Goal: Transaction & Acquisition: Subscribe to service/newsletter

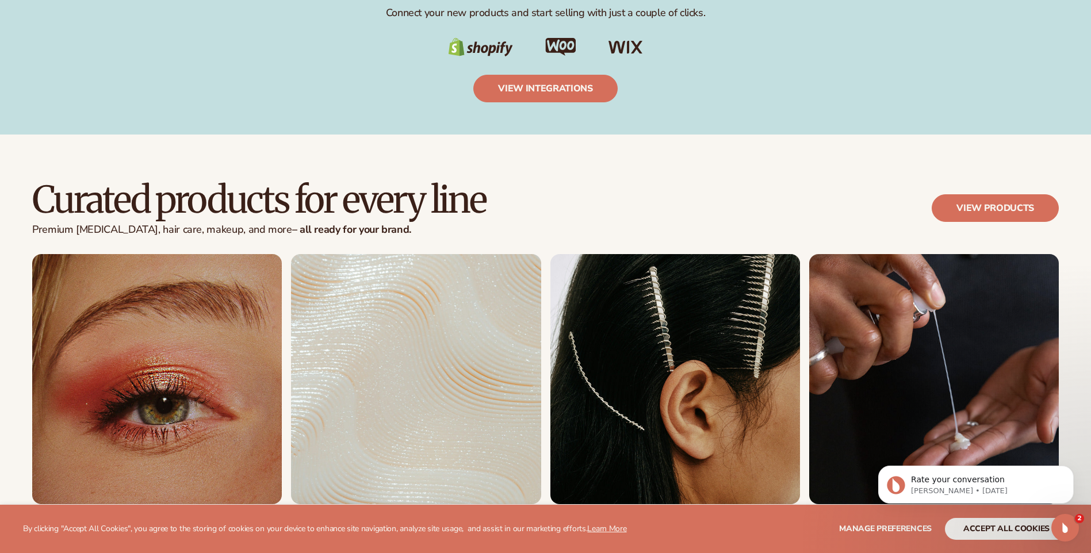
scroll to position [2185, 0]
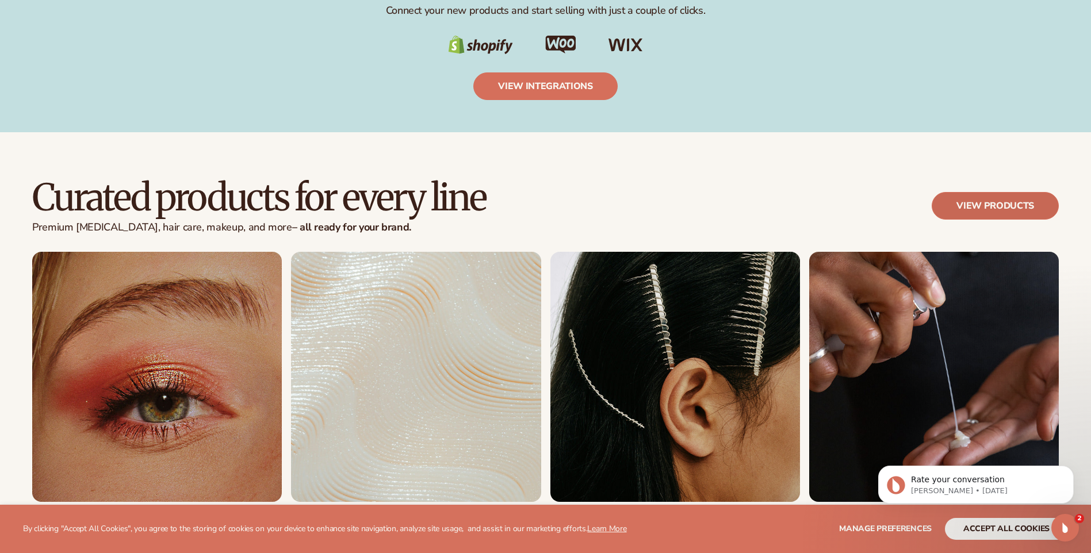
click at [983, 209] on link "View products" at bounding box center [994, 206] width 127 height 28
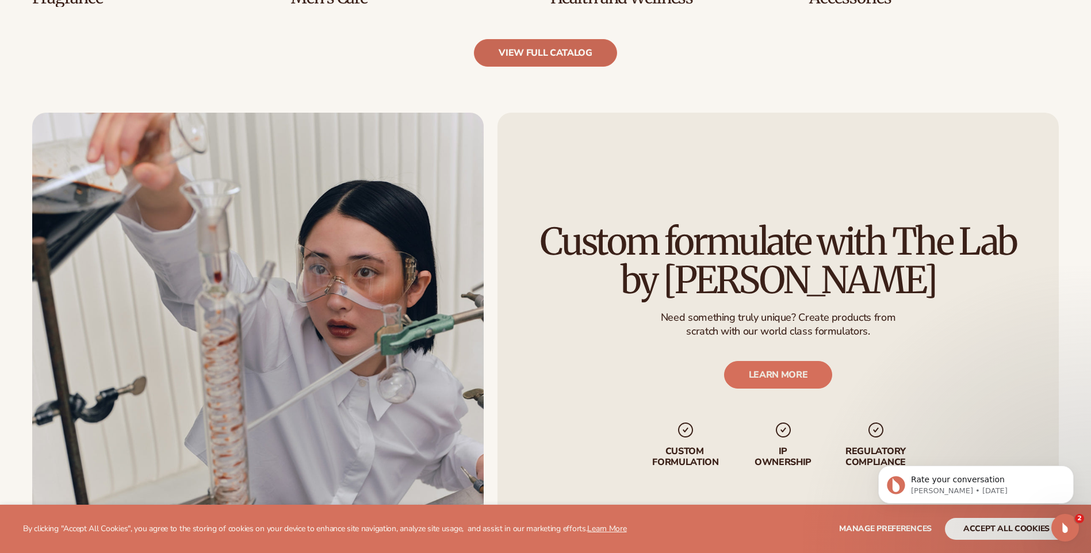
click at [544, 39] on link "view full catalog" at bounding box center [545, 53] width 143 height 28
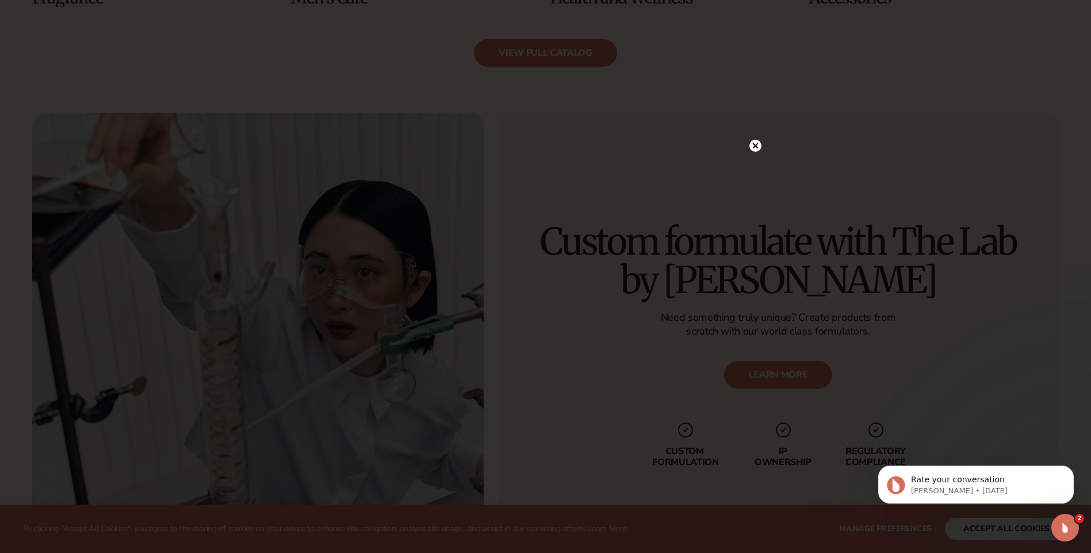
click at [756, 141] on circle at bounding box center [755, 146] width 12 height 12
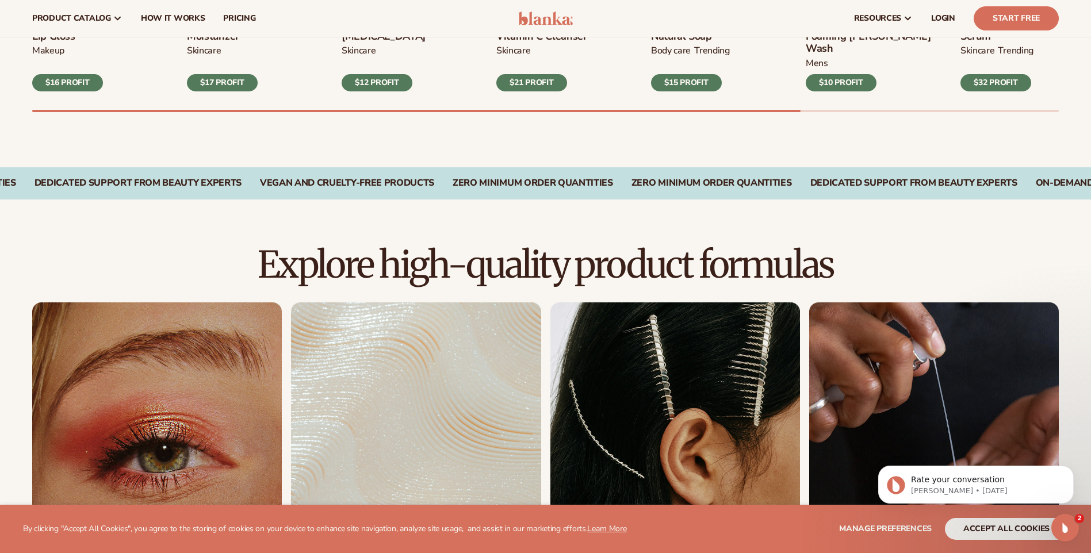
scroll to position [230, 0]
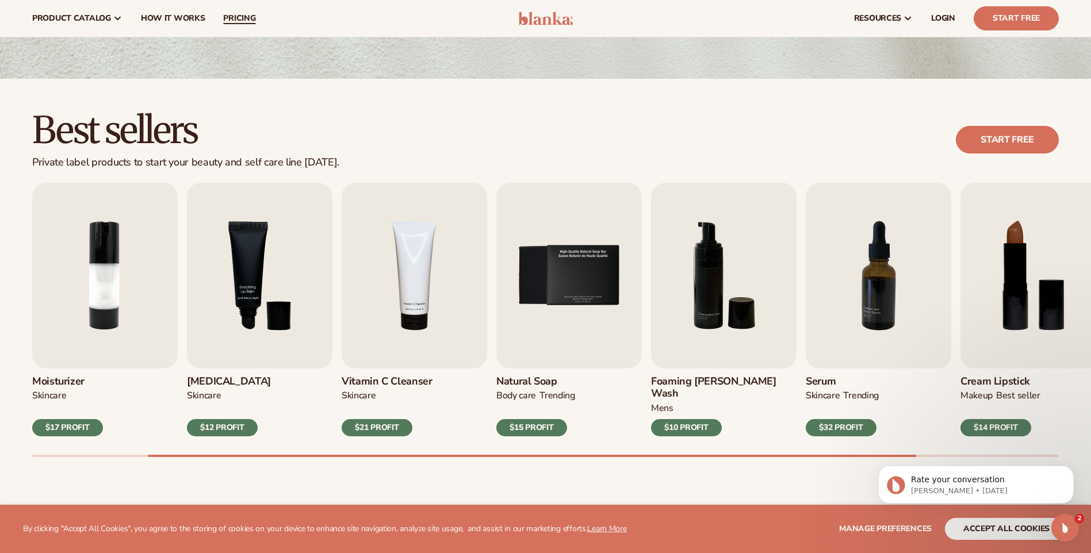
click at [234, 16] on span "pricing" at bounding box center [239, 18] width 32 height 9
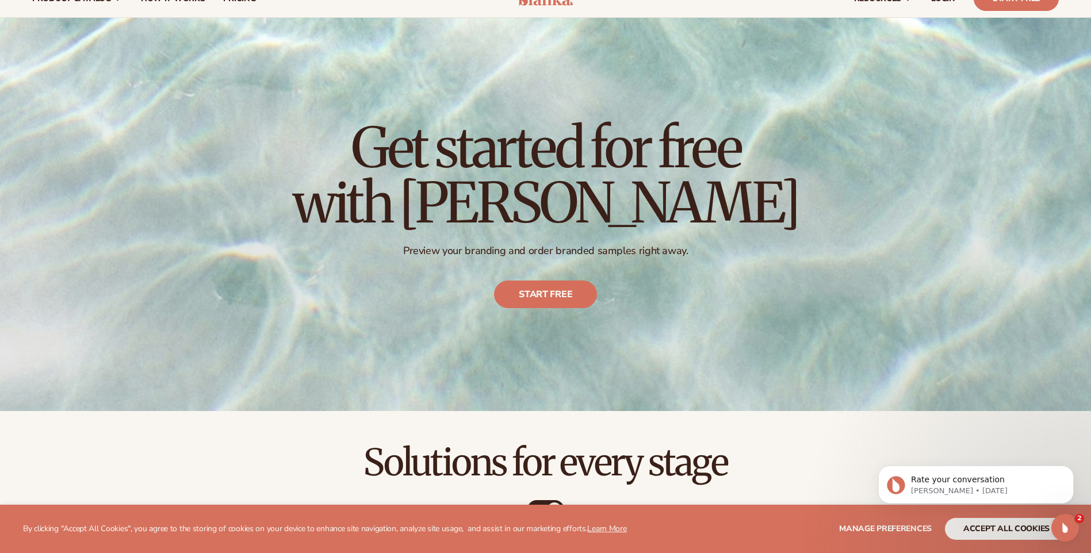
scroll to position [57, 0]
